Goal: Transaction & Acquisition: Download file/media

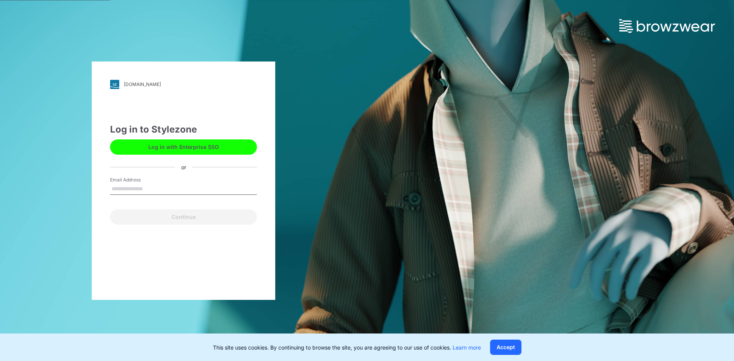
click at [202, 190] on input "Email Address" at bounding box center [183, 189] width 147 height 11
type input "**********"
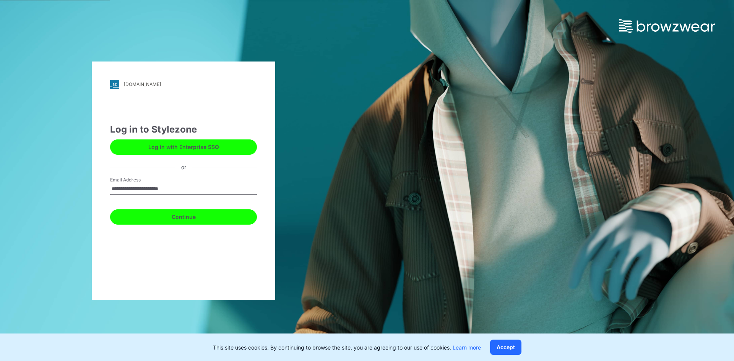
click at [206, 223] on button "Continue" at bounding box center [183, 217] width 147 height 15
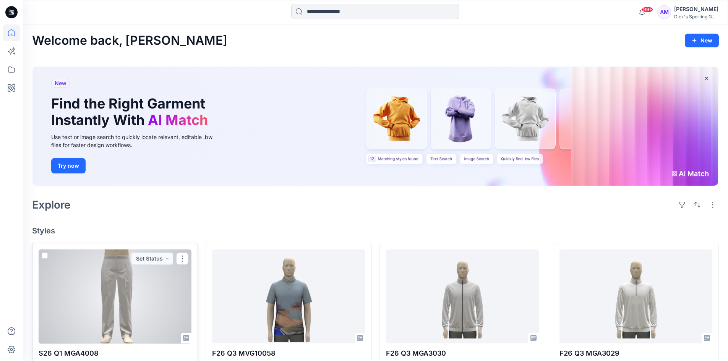
click at [125, 292] on div at bounding box center [115, 297] width 153 height 94
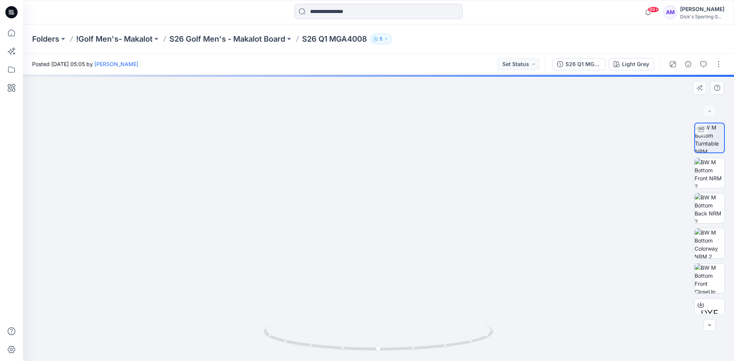
drag, startPoint x: 397, startPoint y: 179, endPoint x: 397, endPoint y: 219, distance: 40.1
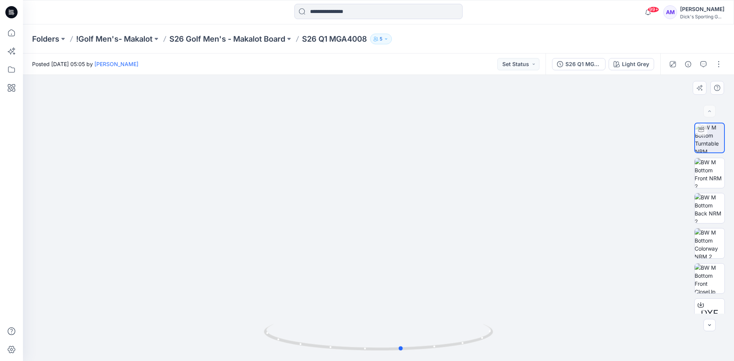
drag, startPoint x: 312, startPoint y: 348, endPoint x: 335, endPoint y: 356, distance: 24.4
click at [335, 356] on div at bounding box center [378, 342] width 229 height 38
click at [702, 283] on img at bounding box center [710, 279] width 30 height 30
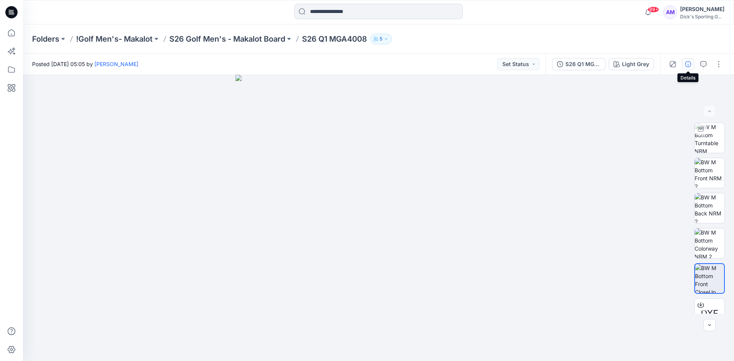
click at [687, 65] on icon "button" at bounding box center [688, 64] width 6 height 6
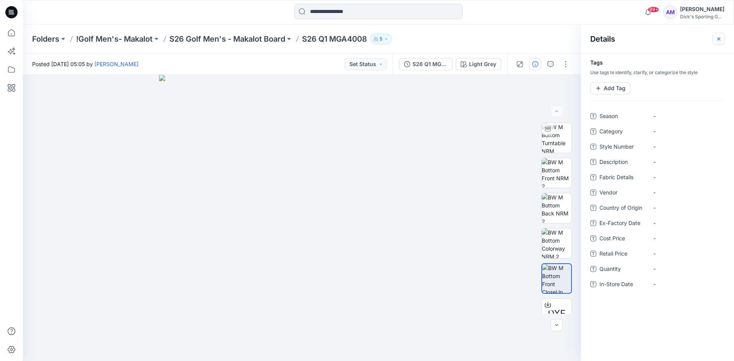
click at [719, 36] on icon "button" at bounding box center [719, 39] width 6 height 6
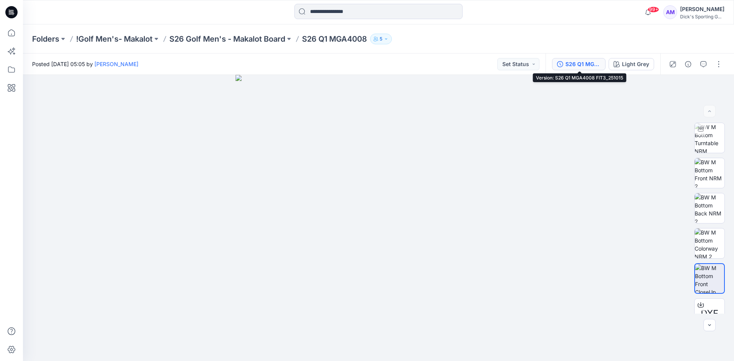
click at [577, 68] on div "S26 Q1 MGA4008 FIT3_251015" at bounding box center [582, 64] width 35 height 8
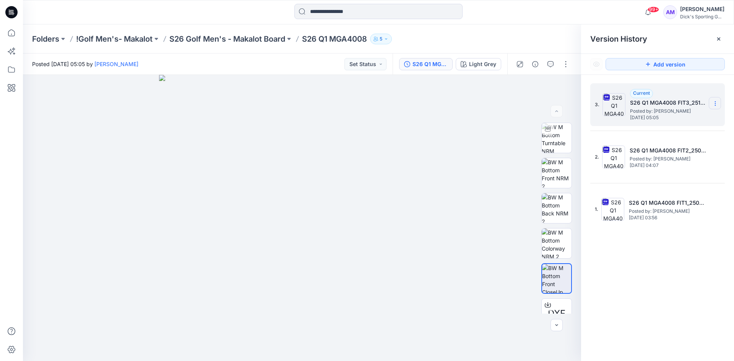
click at [718, 106] on icon at bounding box center [715, 104] width 6 height 6
click at [672, 120] on span "Download Source BW File" at bounding box center [677, 118] width 64 height 9
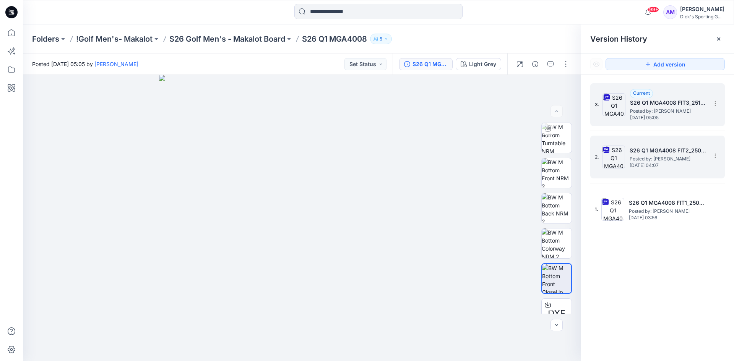
click at [666, 161] on span "Posted by: Chieh Hung" at bounding box center [668, 159] width 76 height 8
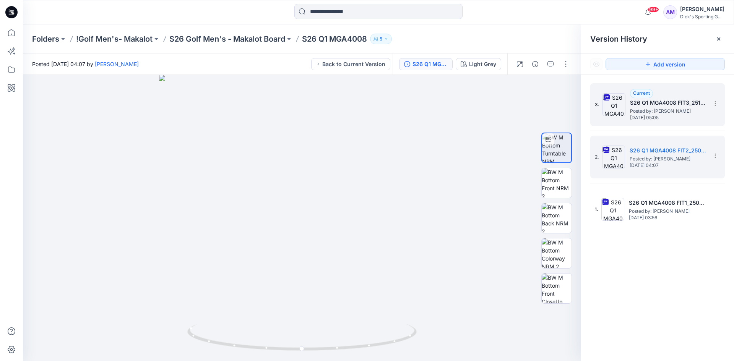
click at [693, 244] on div "3. Current S26 Q1 MGA4008 FIT3_251015 Posted by: Chieh Hung Wednesday, October …" at bounding box center [657, 223] width 153 height 297
click at [714, 157] on icon at bounding box center [715, 156] width 6 height 6
click at [682, 171] on span "Download Source BW File" at bounding box center [677, 170] width 64 height 9
